Goal: Information Seeking & Learning: Learn about a topic

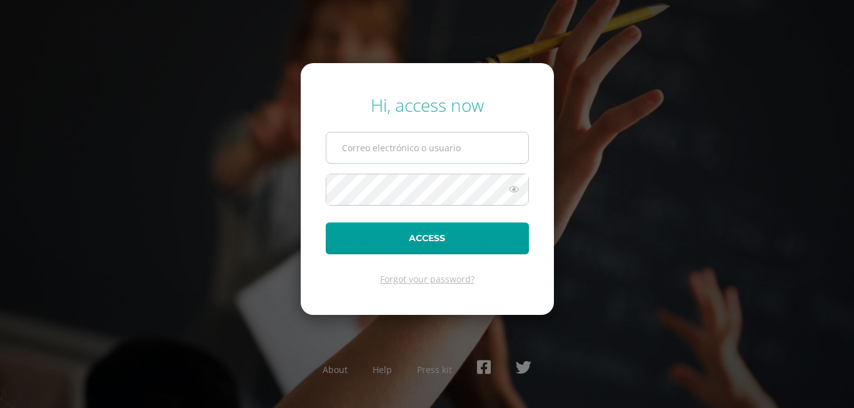
click at [482, 153] on input "text" at bounding box center [427, 148] width 202 height 31
type input "5"
type input "20180007"
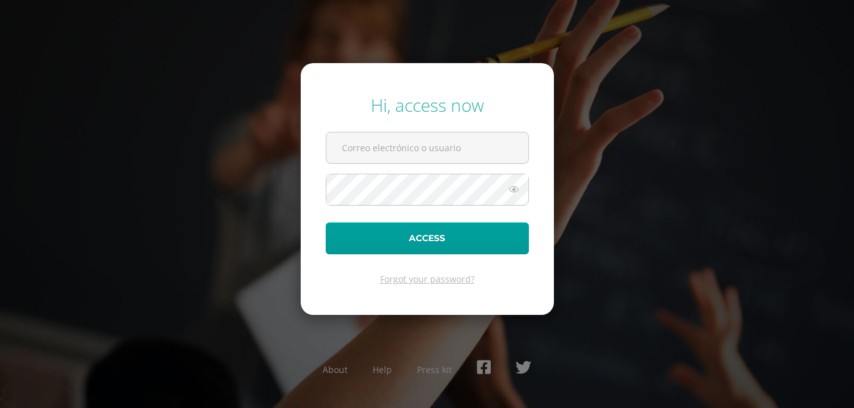
click at [454, 151] on input "text" at bounding box center [427, 148] width 202 height 31
type input "[EMAIL_ADDRESS][DOMAIN_NAME]"
click at [326, 223] on button "Access" at bounding box center [427, 239] width 203 height 32
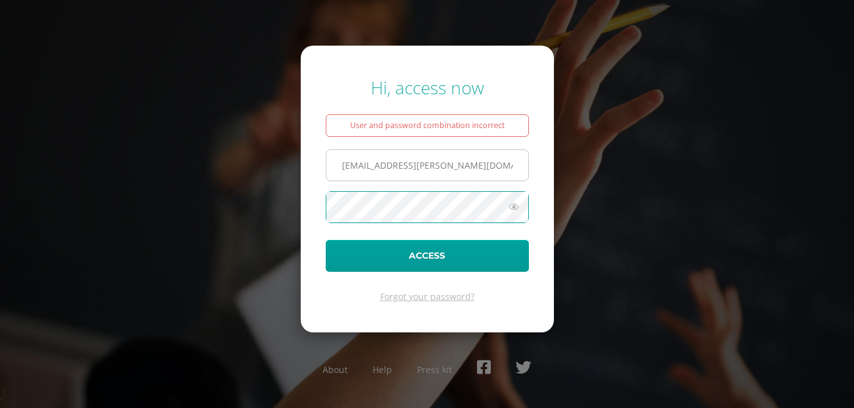
click at [326, 240] on button "Access" at bounding box center [427, 256] width 203 height 32
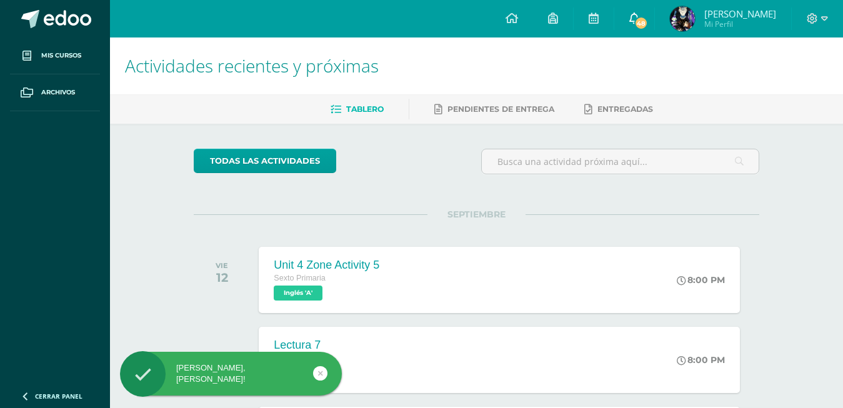
click at [638, 19] on span "48" at bounding box center [642, 23] width 14 height 14
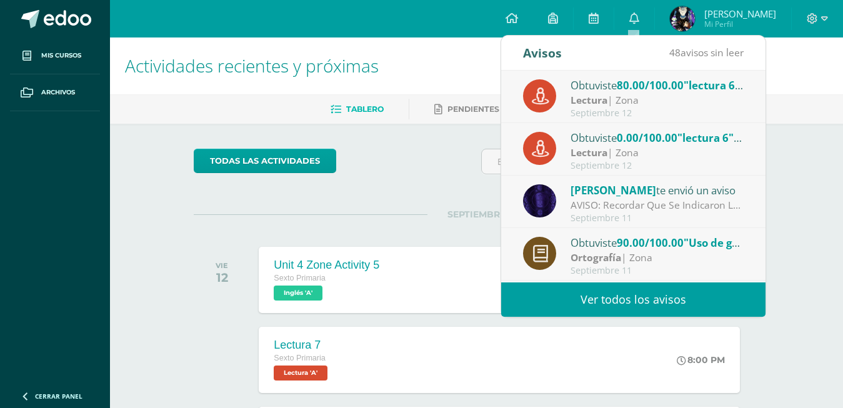
click at [593, 101] on strong "Lectura" at bounding box center [589, 100] width 37 height 14
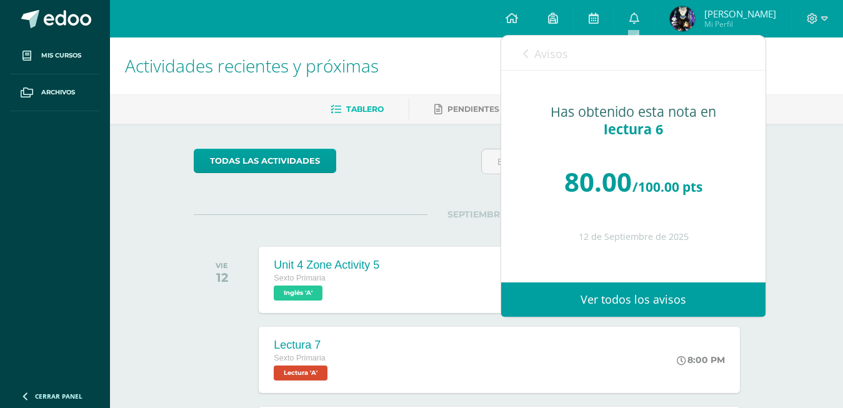
click at [536, 55] on span "Avisos" at bounding box center [551, 53] width 34 height 15
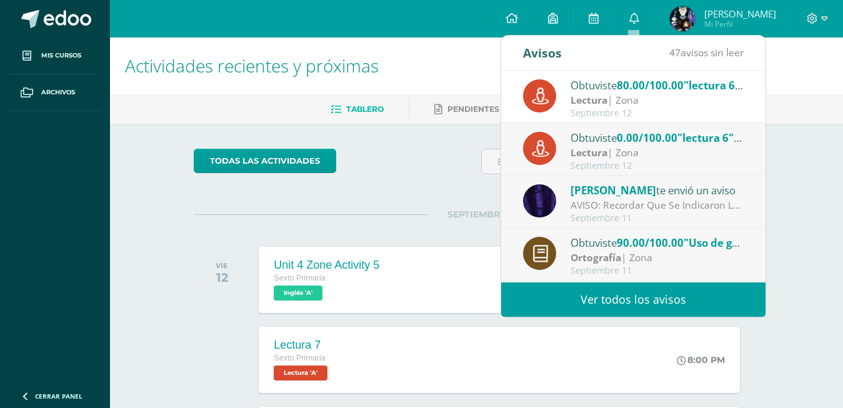
click at [666, 142] on span "0.00/100.00" at bounding box center [647, 138] width 61 height 14
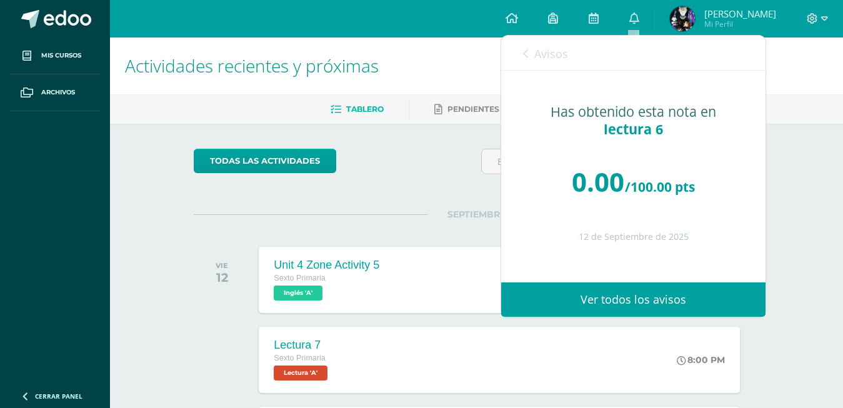
drag, startPoint x: 539, startPoint y: 51, endPoint x: 643, endPoint y: 115, distance: 121.8
click at [550, 58] on span "Avisos" at bounding box center [551, 53] width 34 height 15
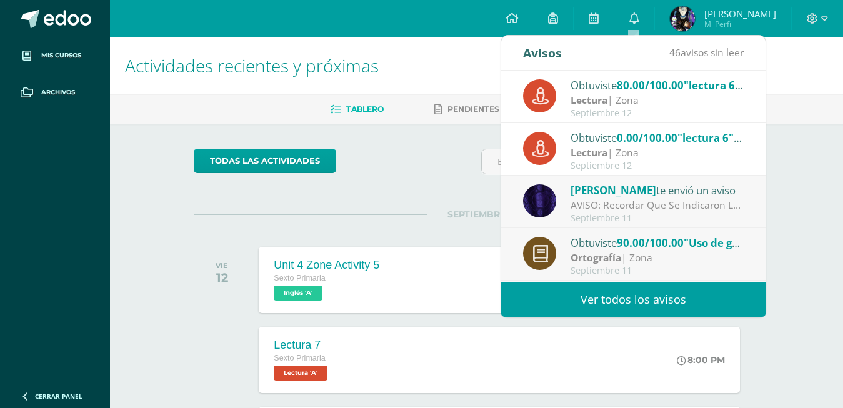
click at [626, 206] on div "AVISO: Recordar Que Se Indicaron Las Paginas A Estudiar Para La Actividad De Zo…" at bounding box center [658, 205] width 174 height 14
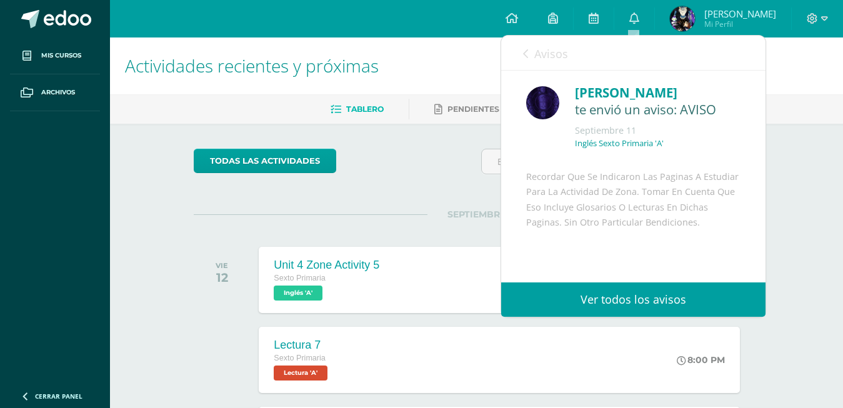
drag, startPoint x: 555, startPoint y: 58, endPoint x: 581, endPoint y: 73, distance: 31.1
click at [558, 59] on span "Avisos" at bounding box center [551, 53] width 34 height 15
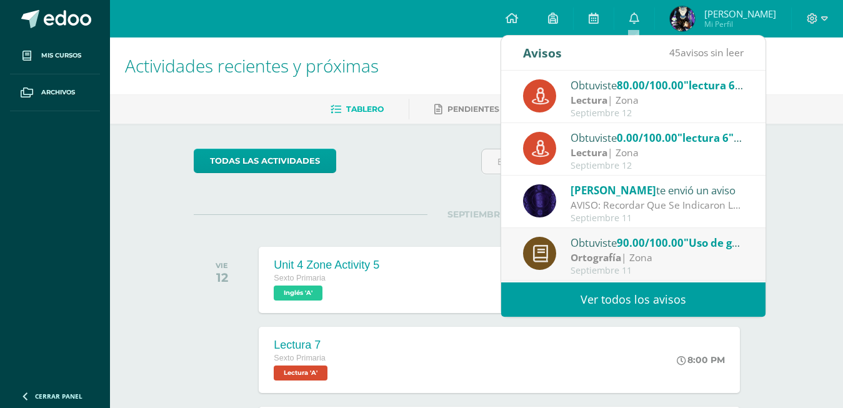
click at [591, 303] on link "Ver todos los avisos" at bounding box center [633, 300] width 264 height 34
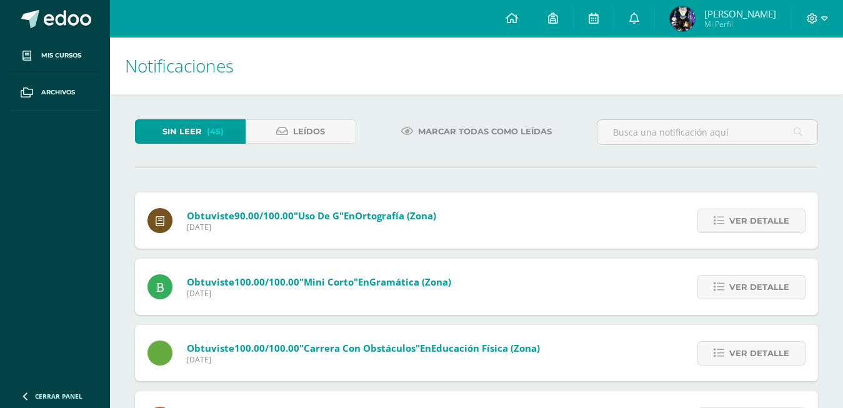
click at [728, 209] on link "Ver detalle" at bounding box center [752, 221] width 108 height 24
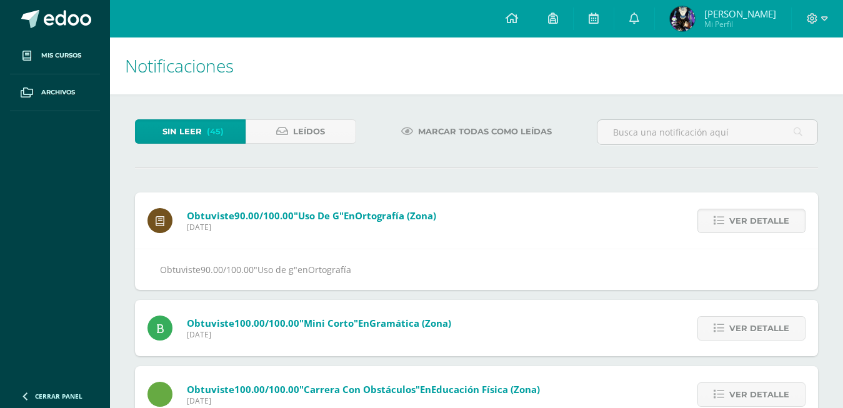
click at [727, 214] on div "Ver detalle" at bounding box center [748, 221] width 139 height 56
click at [721, 216] on icon at bounding box center [719, 221] width 11 height 11
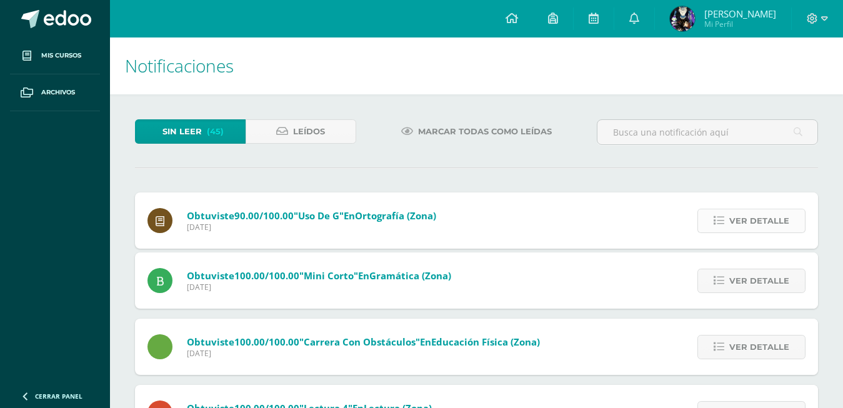
click at [721, 216] on icon at bounding box center [719, 221] width 11 height 11
click at [721, 276] on icon at bounding box center [719, 281] width 11 height 11
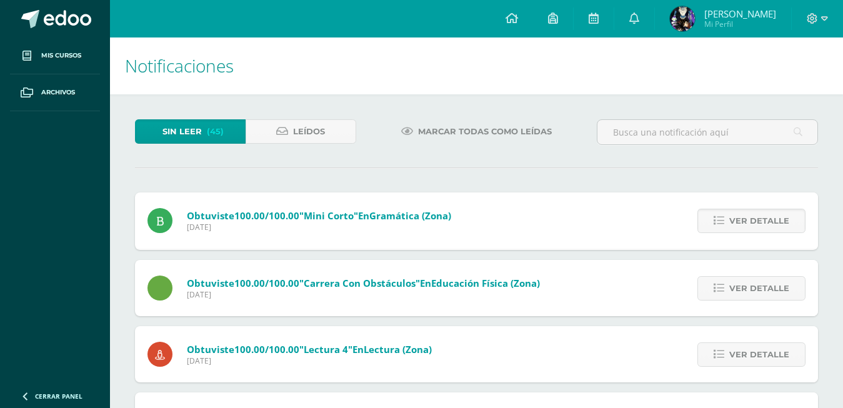
click at [721, 216] on icon at bounding box center [719, 221] width 11 height 11
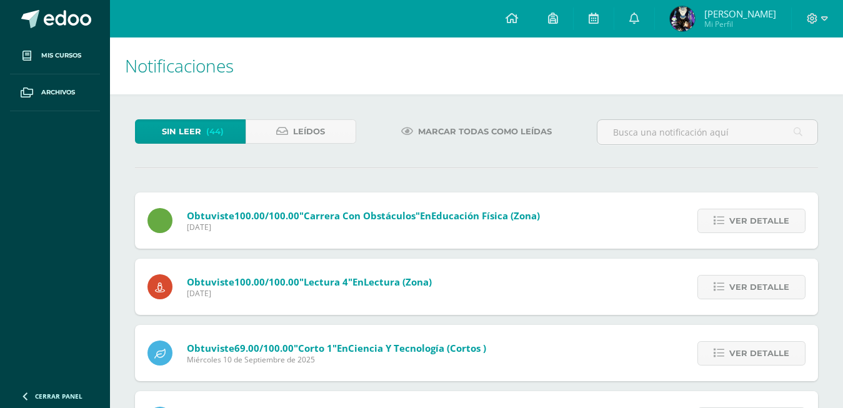
click at [721, 216] on icon at bounding box center [719, 221] width 11 height 11
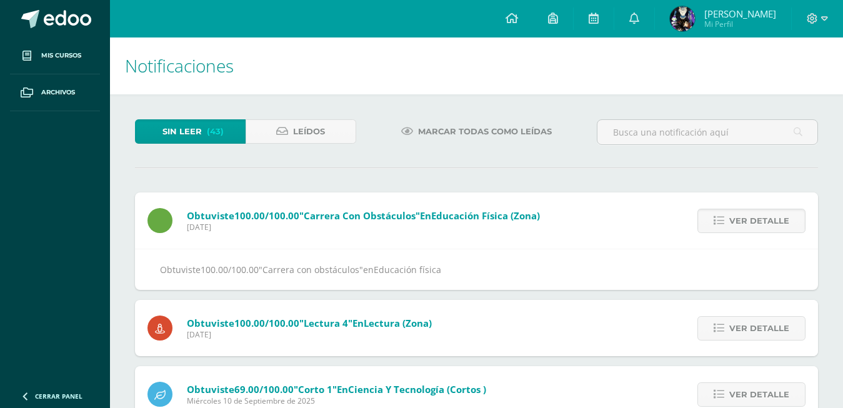
click at [721, 216] on icon at bounding box center [719, 221] width 11 height 11
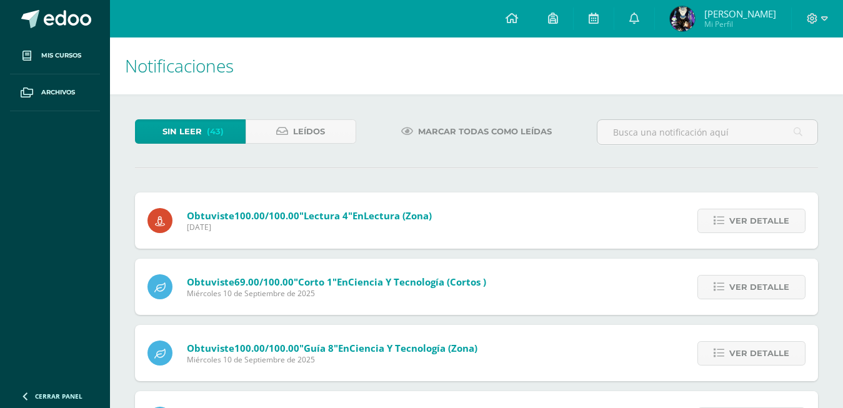
click at [721, 216] on icon at bounding box center [719, 221] width 11 height 11
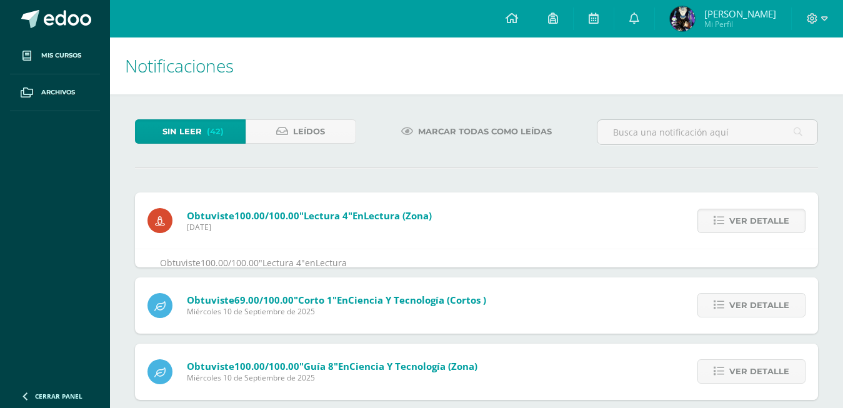
click at [721, 216] on icon at bounding box center [719, 221] width 11 height 11
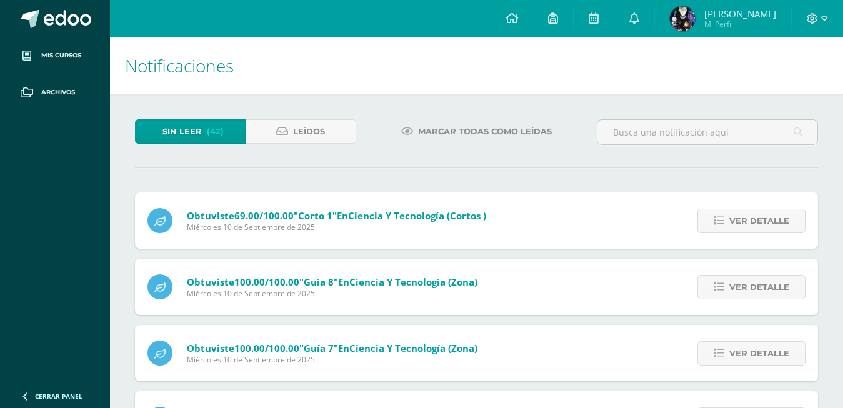
click at [721, 216] on icon at bounding box center [719, 221] width 11 height 11
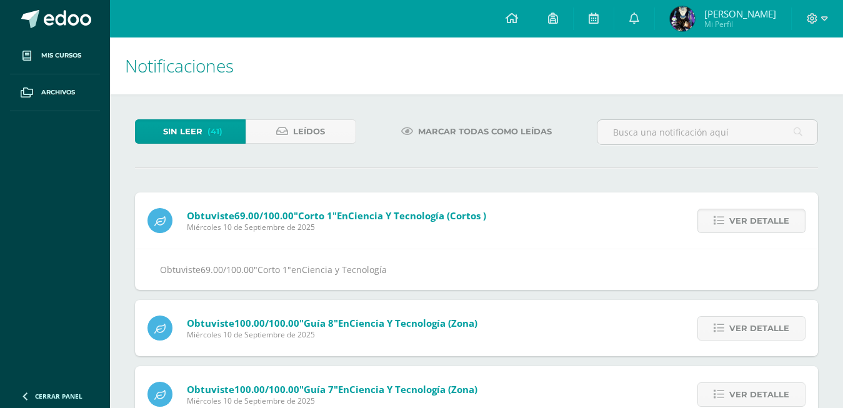
click at [721, 216] on icon at bounding box center [719, 221] width 11 height 11
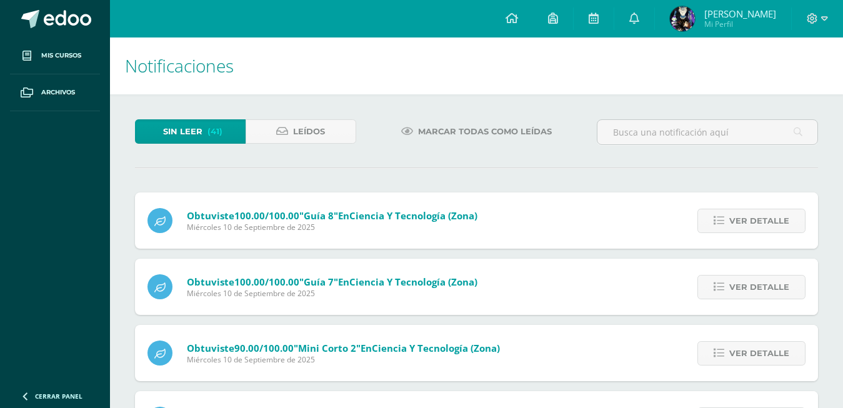
click at [721, 216] on icon at bounding box center [719, 221] width 11 height 11
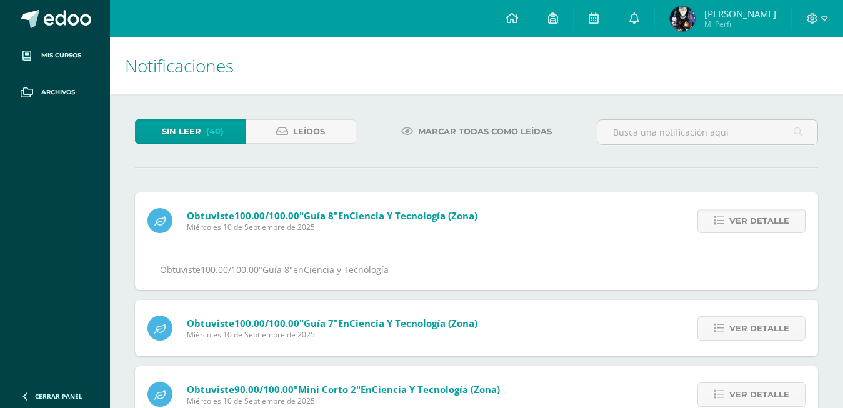
click at [721, 216] on icon at bounding box center [719, 221] width 11 height 11
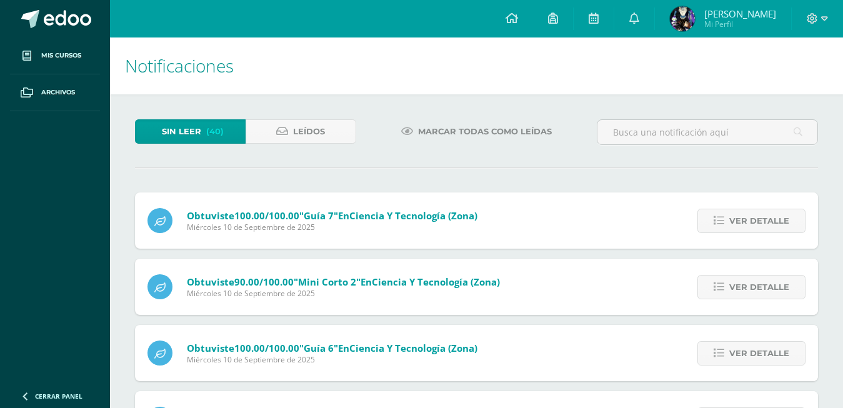
click at [721, 216] on icon at bounding box center [719, 221] width 11 height 11
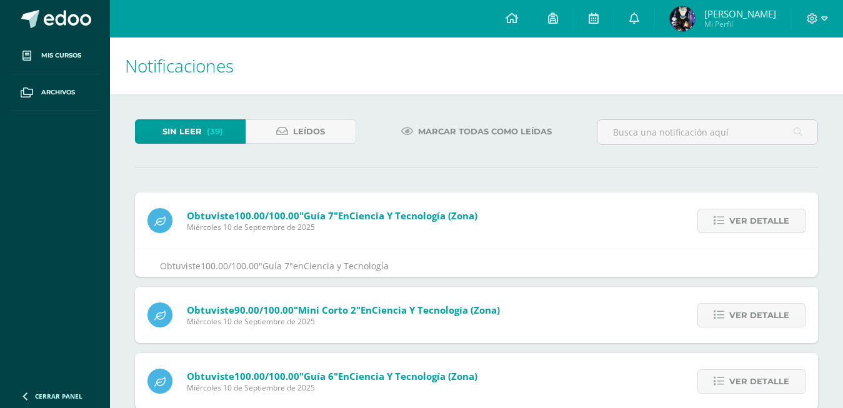
click at [721, 216] on icon at bounding box center [719, 221] width 11 height 11
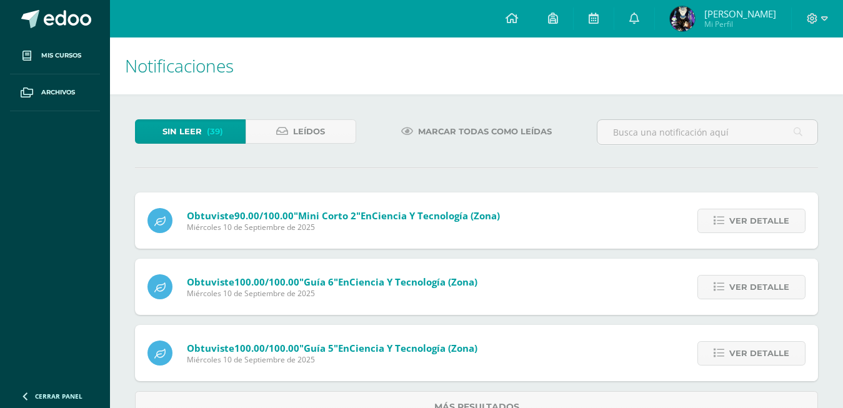
click at [721, 216] on icon at bounding box center [719, 221] width 11 height 11
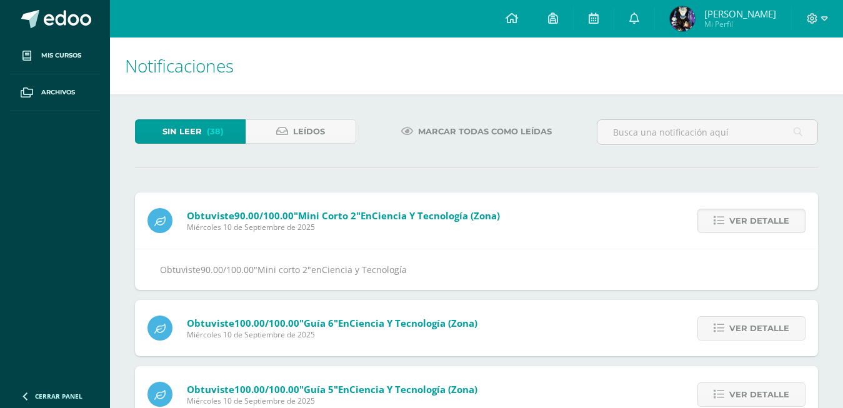
click at [721, 216] on icon at bounding box center [719, 221] width 11 height 11
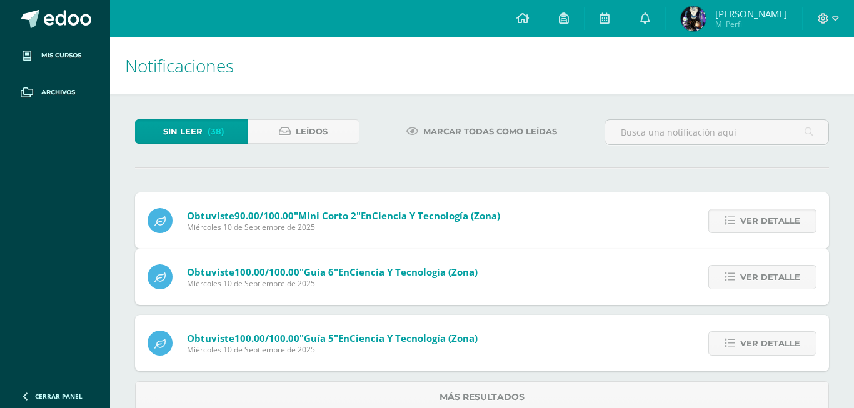
click at [721, 265] on link "Ver detalle" at bounding box center [762, 277] width 108 height 24
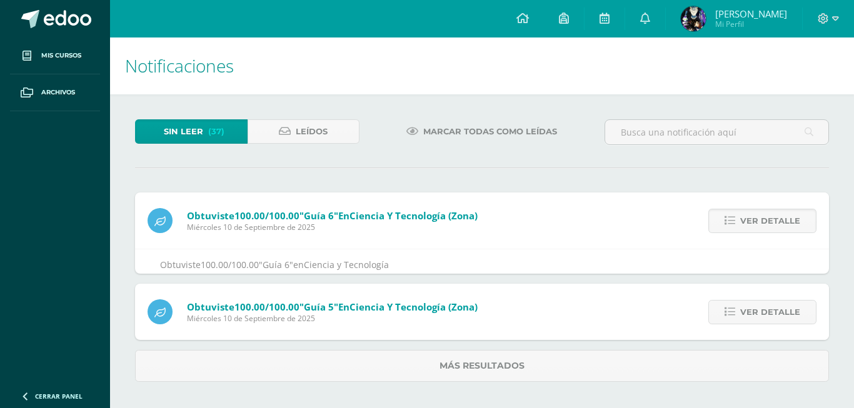
click at [721, 209] on link "Ver detalle" at bounding box center [762, 221] width 108 height 24
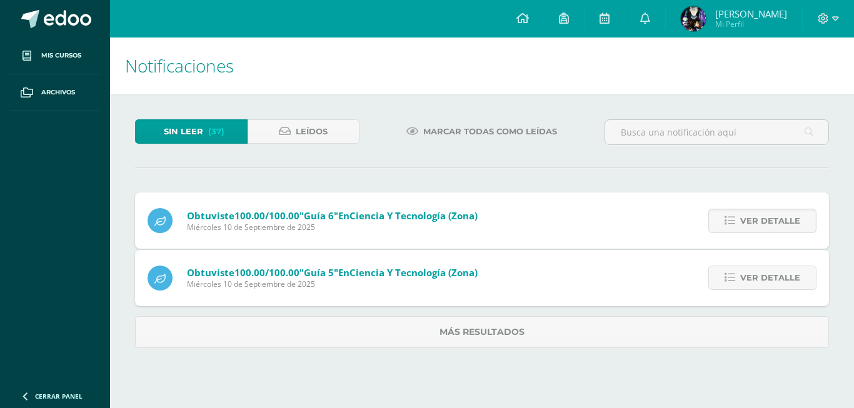
click at [721, 266] on link "Ver detalle" at bounding box center [762, 278] width 108 height 24
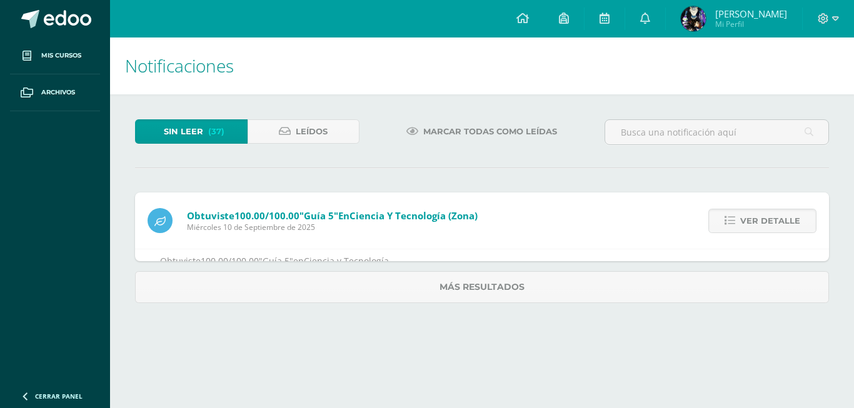
click at [721, 209] on link "Ver detalle" at bounding box center [762, 221] width 108 height 24
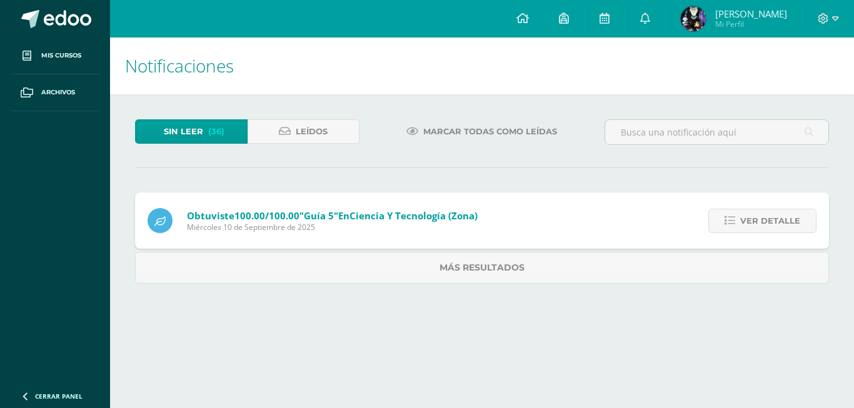
click at [721, 209] on link "Ver detalle" at bounding box center [762, 221] width 108 height 24
click at [721, 252] on link "Más resultados" at bounding box center [482, 268] width 694 height 32
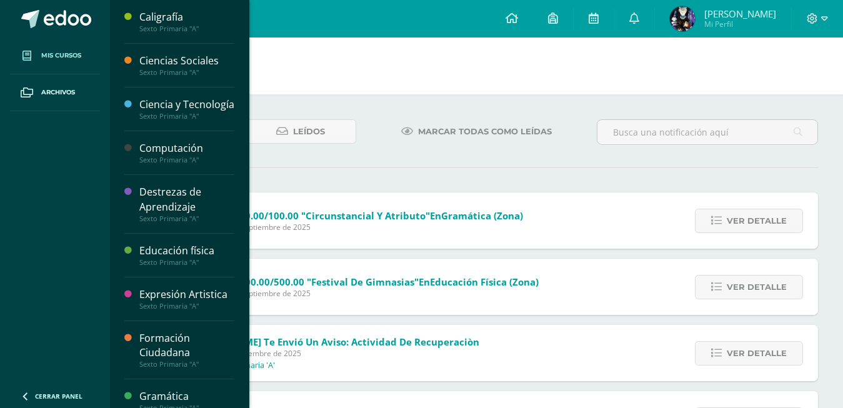
click at [28, 49] on span at bounding box center [27, 55] width 23 height 23
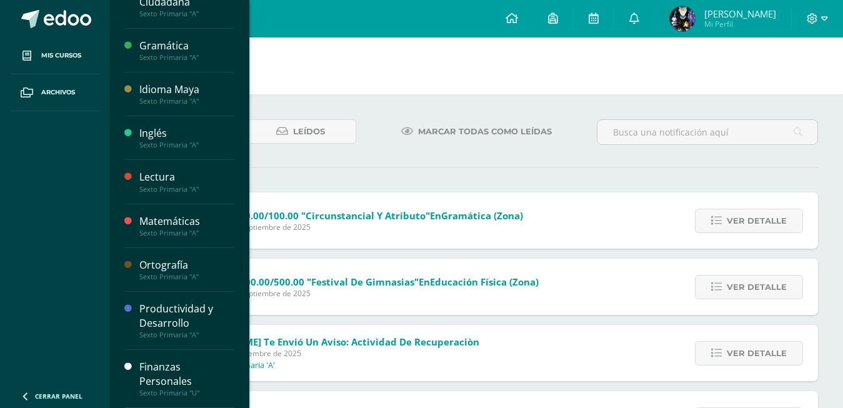
scroll to position [380, 0]
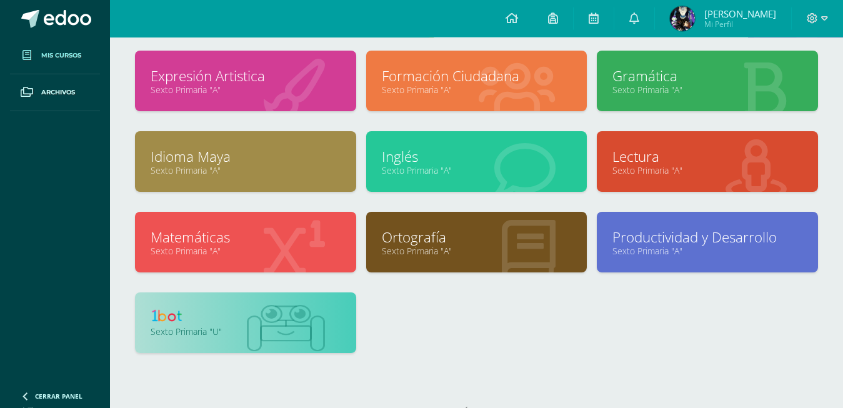
scroll to position [254, 0]
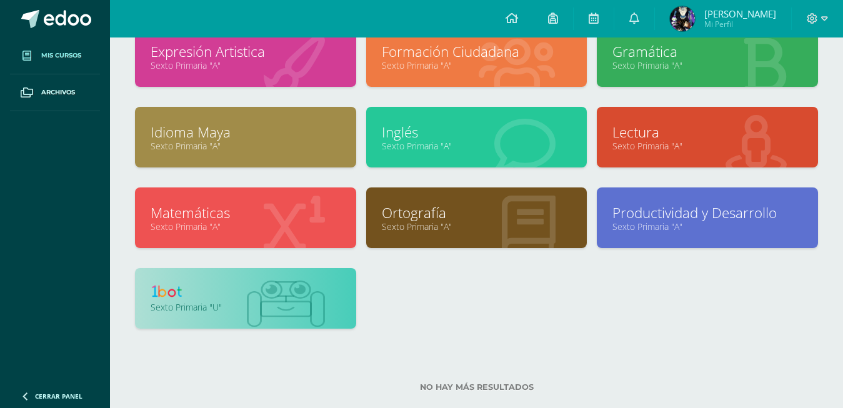
click at [272, 319] on img at bounding box center [286, 305] width 78 height 48
click at [214, 288] on link at bounding box center [246, 293] width 190 height 19
click at [214, 287] on link at bounding box center [246, 293] width 190 height 19
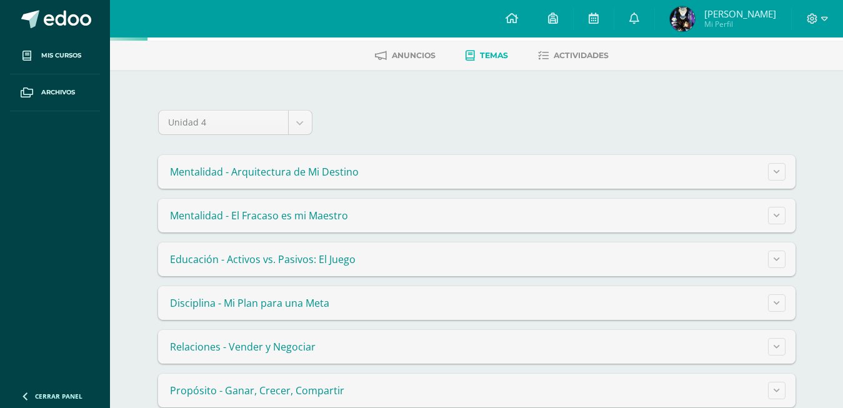
scroll to position [78, 0]
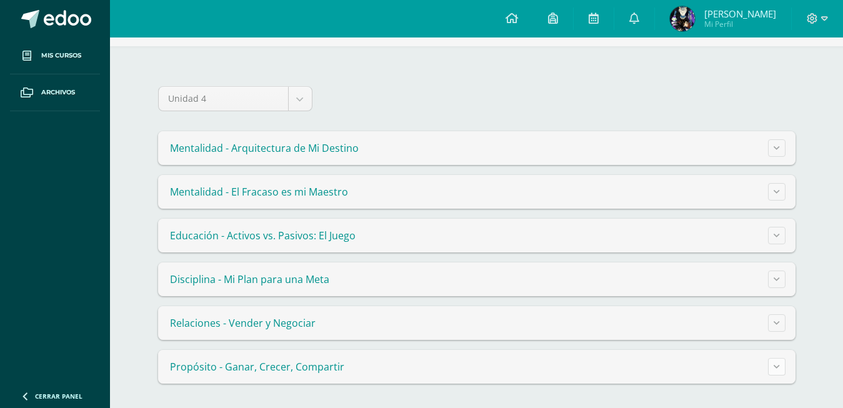
click at [781, 369] on button at bounding box center [777, 367] width 18 height 18
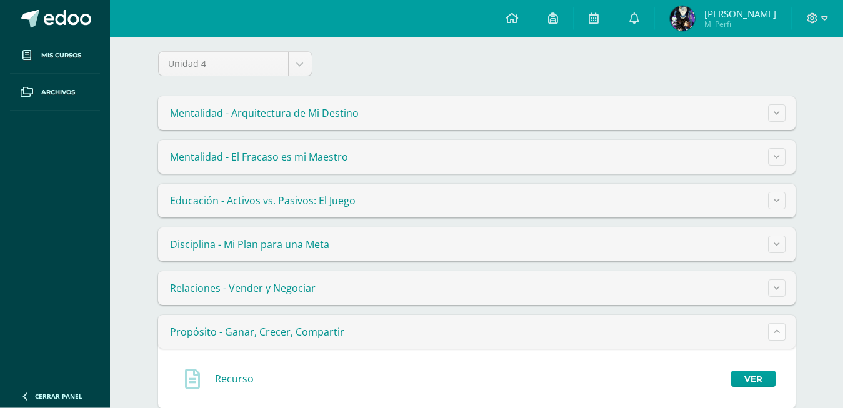
scroll to position [138, 0]
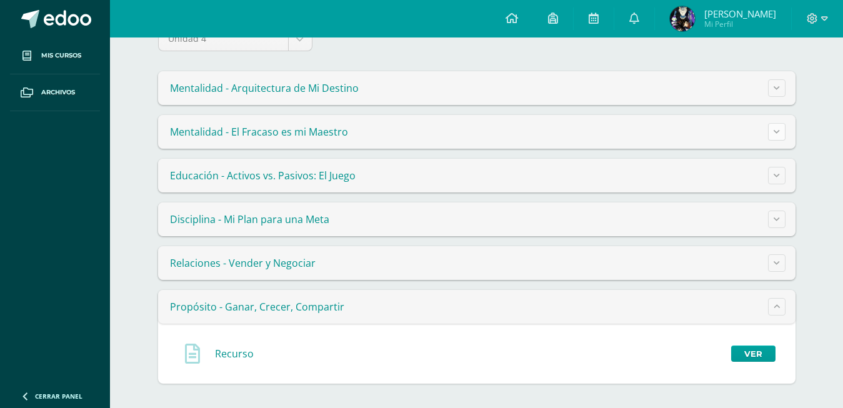
click at [778, 138] on button at bounding box center [777, 132] width 18 height 18
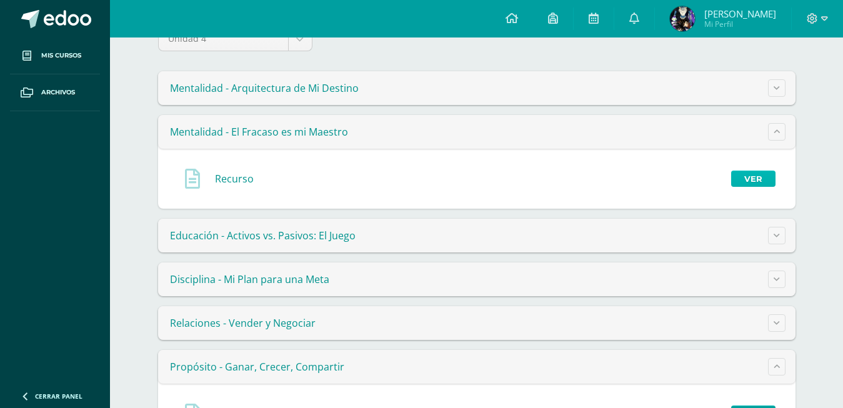
click at [745, 181] on link "Ver" at bounding box center [753, 179] width 44 height 16
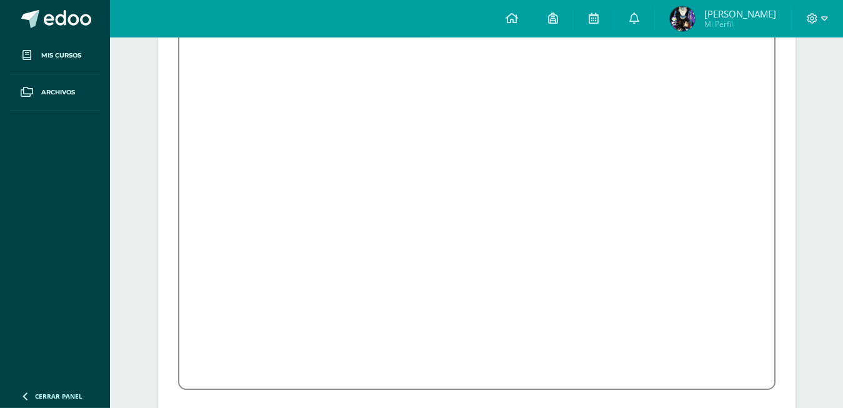
scroll to position [250, 0]
